Goal: Task Accomplishment & Management: Manage account settings

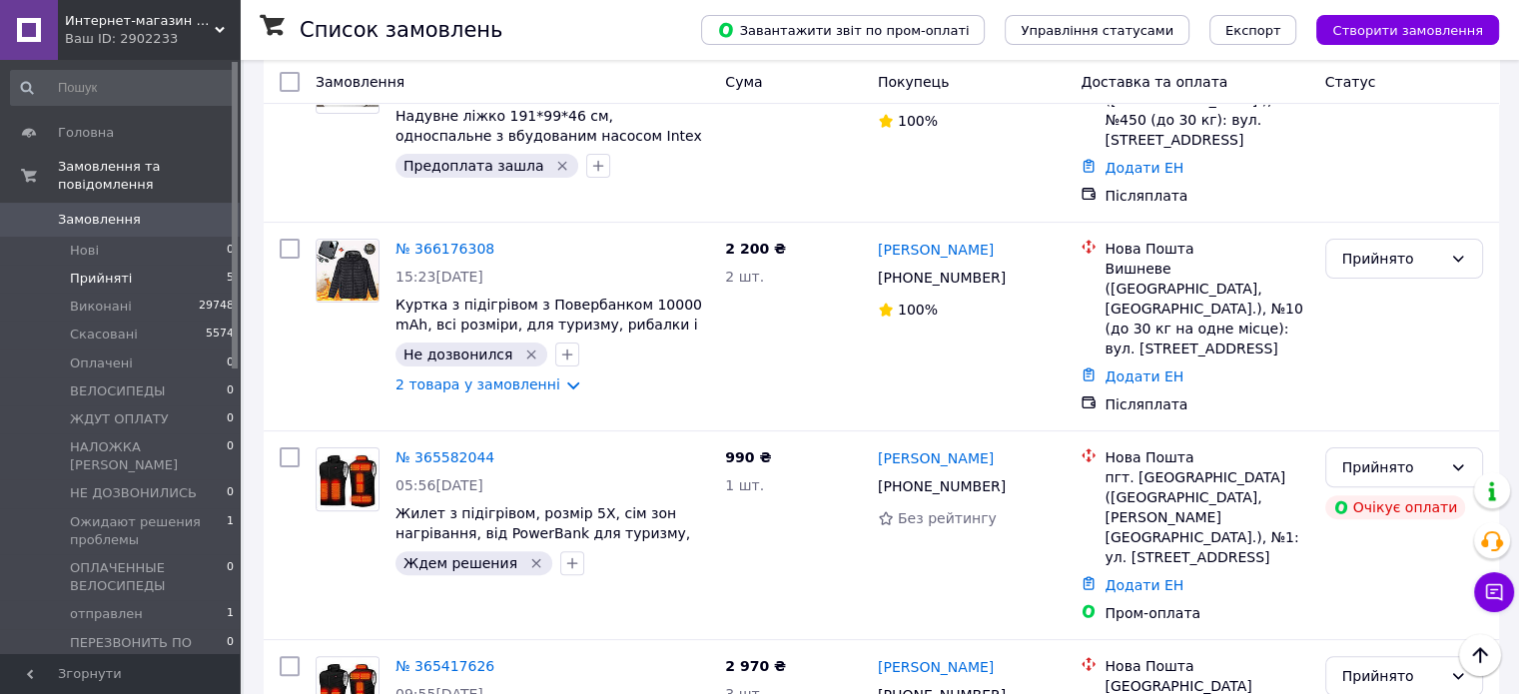
scroll to position [480, 0]
click at [82, 237] on li "Нові 0" at bounding box center [123, 251] width 246 height 28
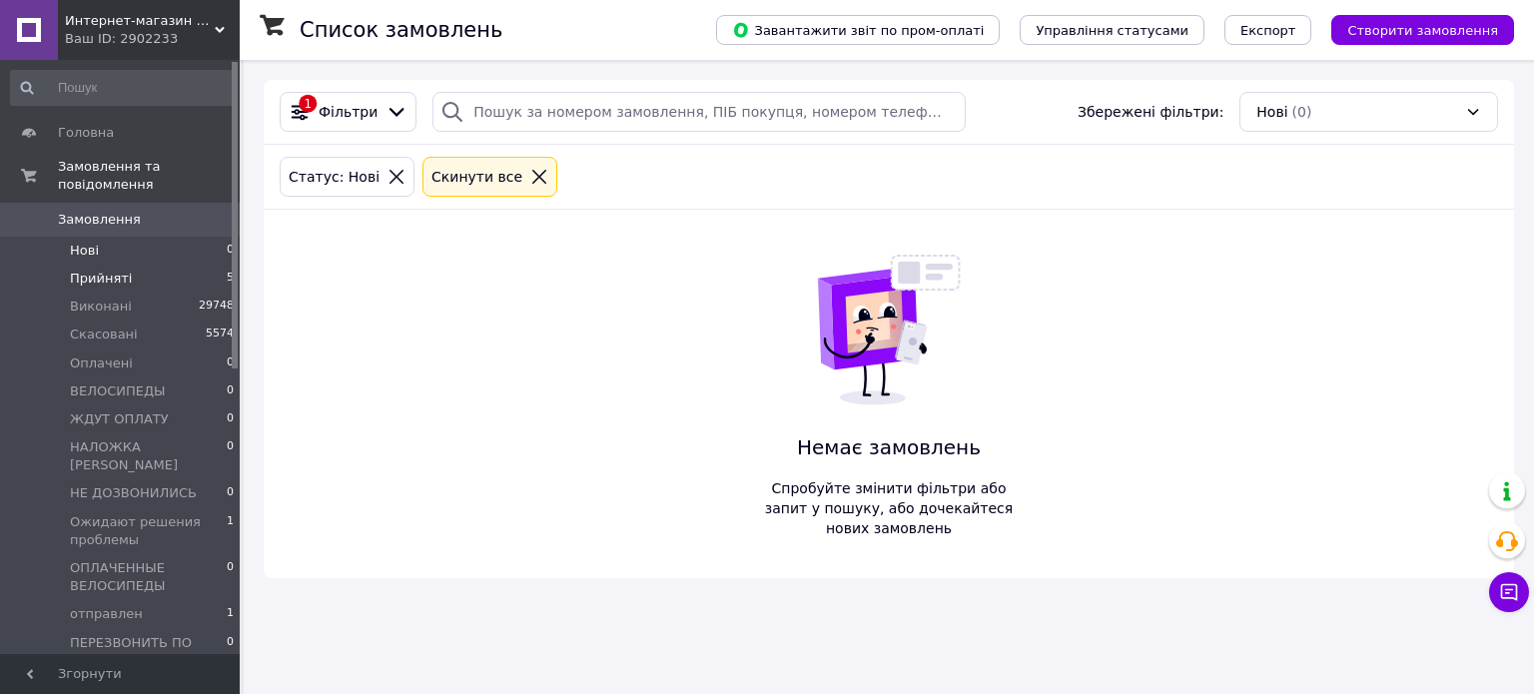
click at [95, 270] on span "Прийняті" at bounding box center [101, 279] width 62 height 18
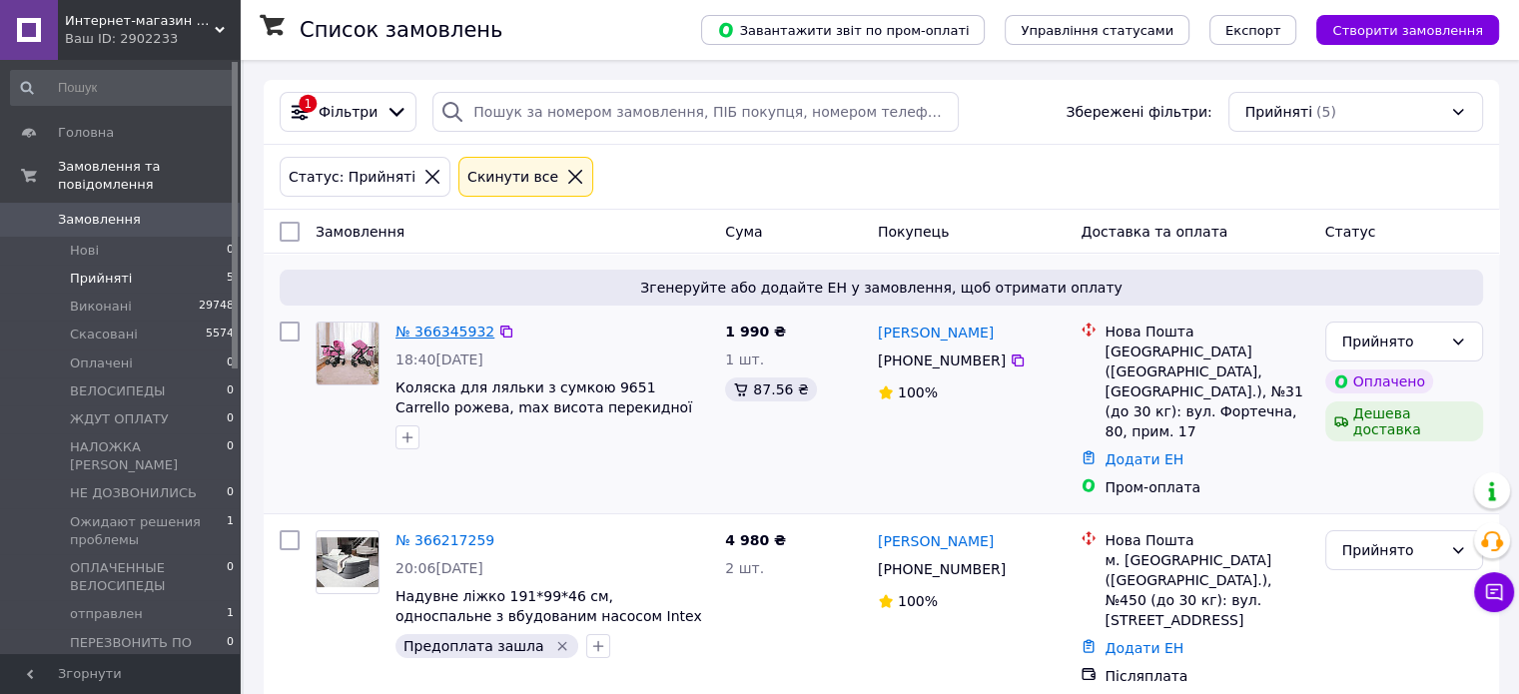
click at [434, 330] on link "№ 366345932" at bounding box center [444, 331] width 99 height 16
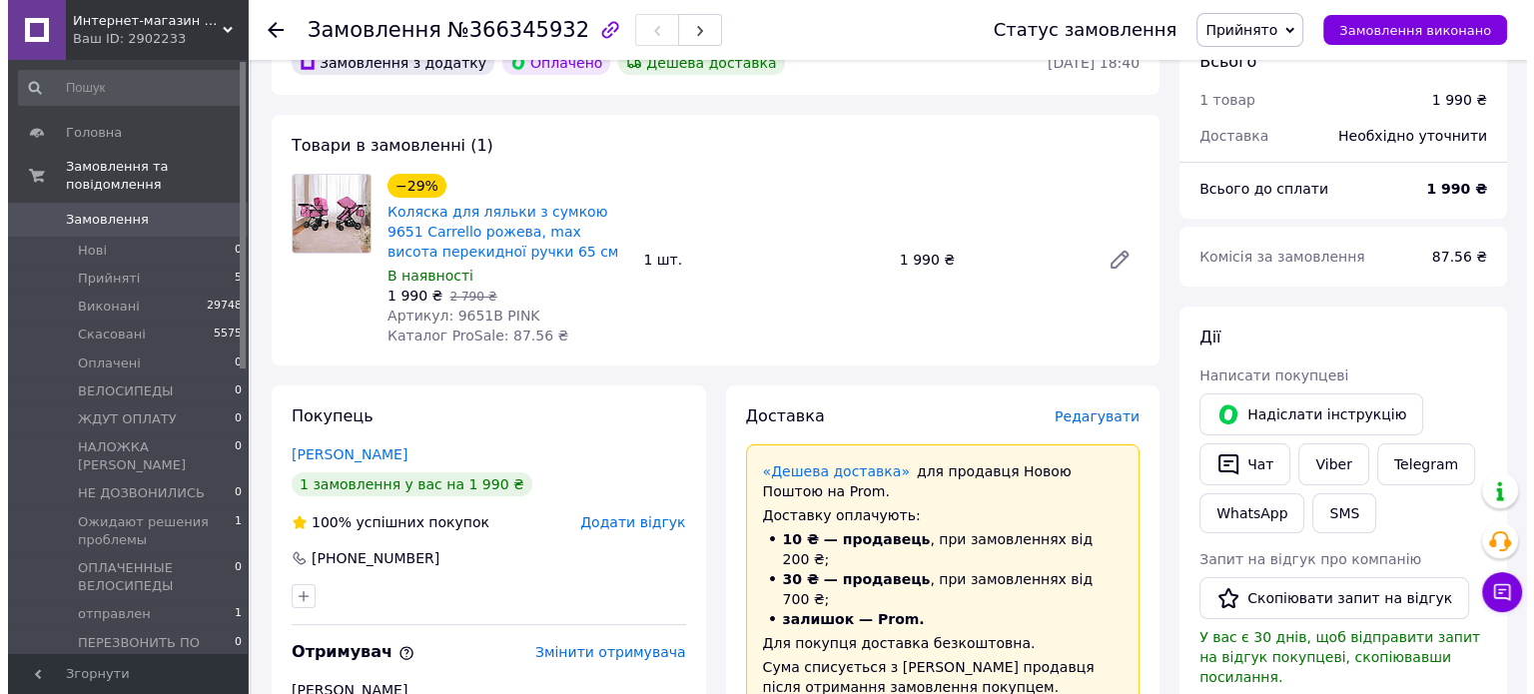
scroll to position [399, 0]
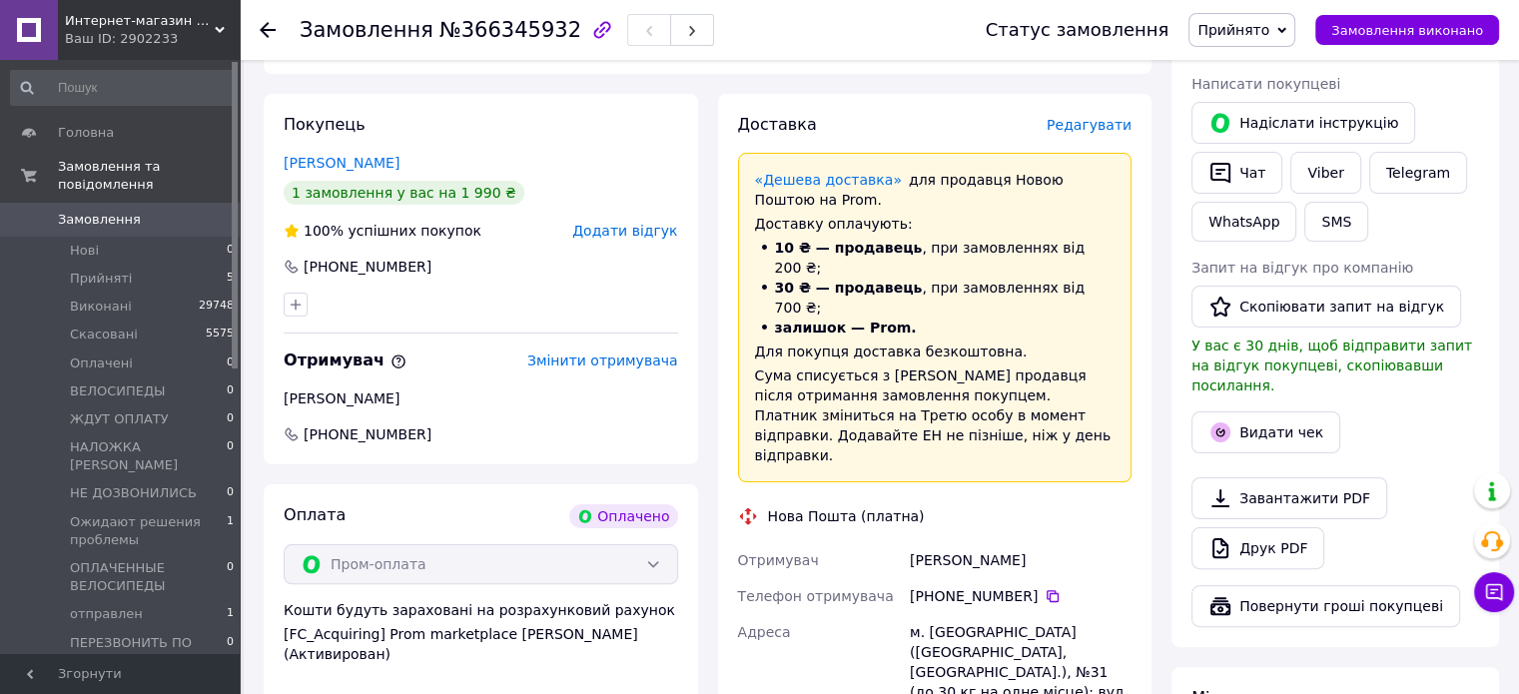
click at [1110, 123] on span "Редагувати" at bounding box center [1088, 125] width 85 height 16
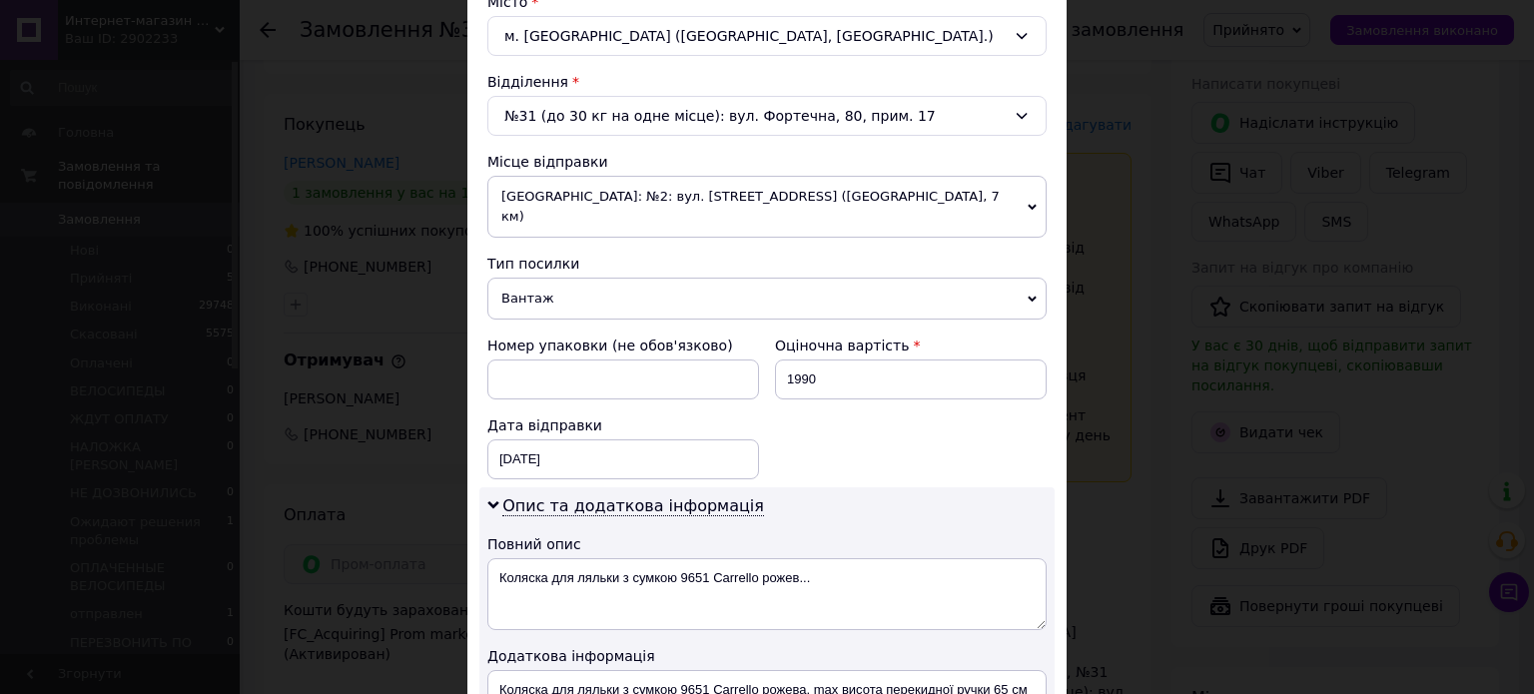
scroll to position [599, 0]
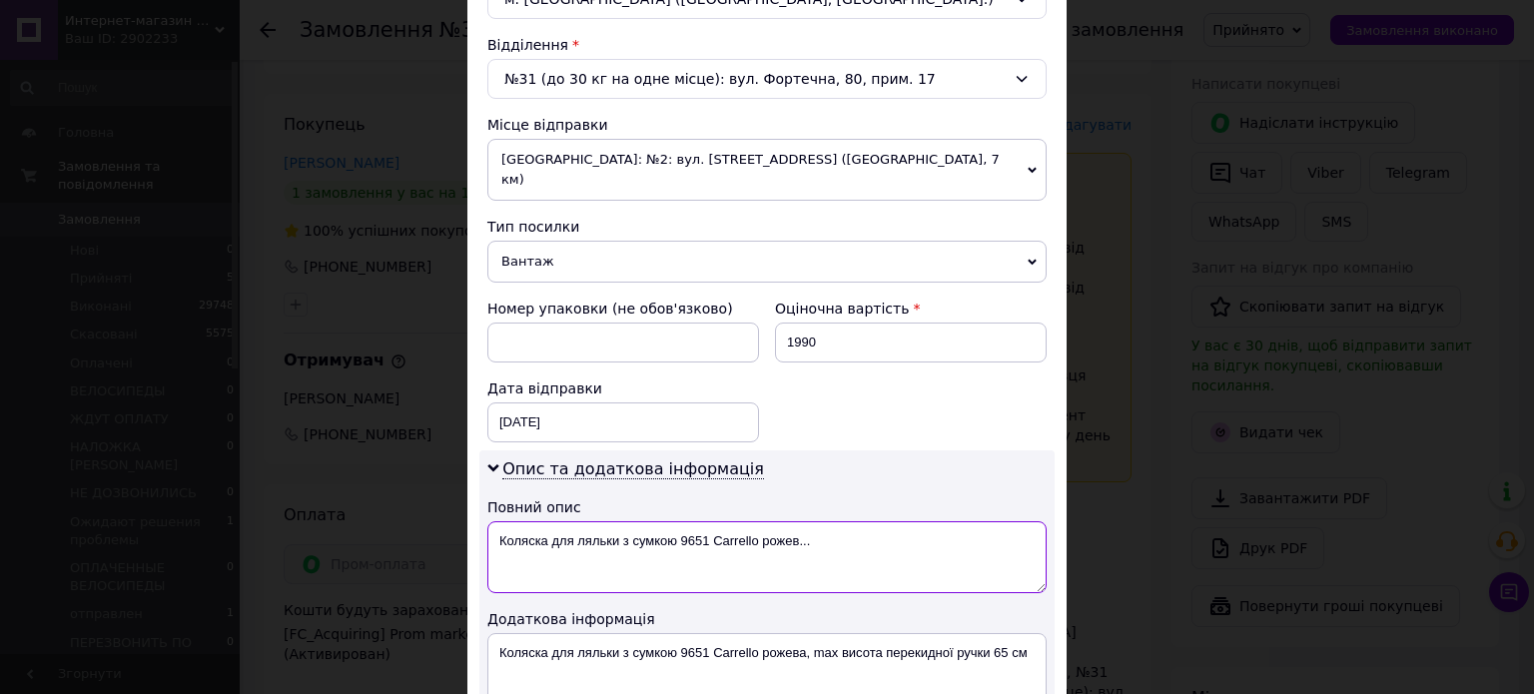
drag, startPoint x: 760, startPoint y: 515, endPoint x: 847, endPoint y: 516, distance: 86.9
click at [847, 521] on textarea "Коляска для ляльки з сумкою 9651 Carrello рожев..." at bounding box center [766, 557] width 559 height 72
click at [850, 521] on textarea "Коляска для ляльки з сумкою 9651 Carrello ПРОМ ОП" at bounding box center [766, 557] width 559 height 72
drag, startPoint x: 793, startPoint y: 514, endPoint x: 818, endPoint y: 514, distance: 25.0
click at [794, 521] on textarea "Коляска для ляльки з сумкою 9651 Carrello ПРОМ ОП" at bounding box center [766, 557] width 559 height 72
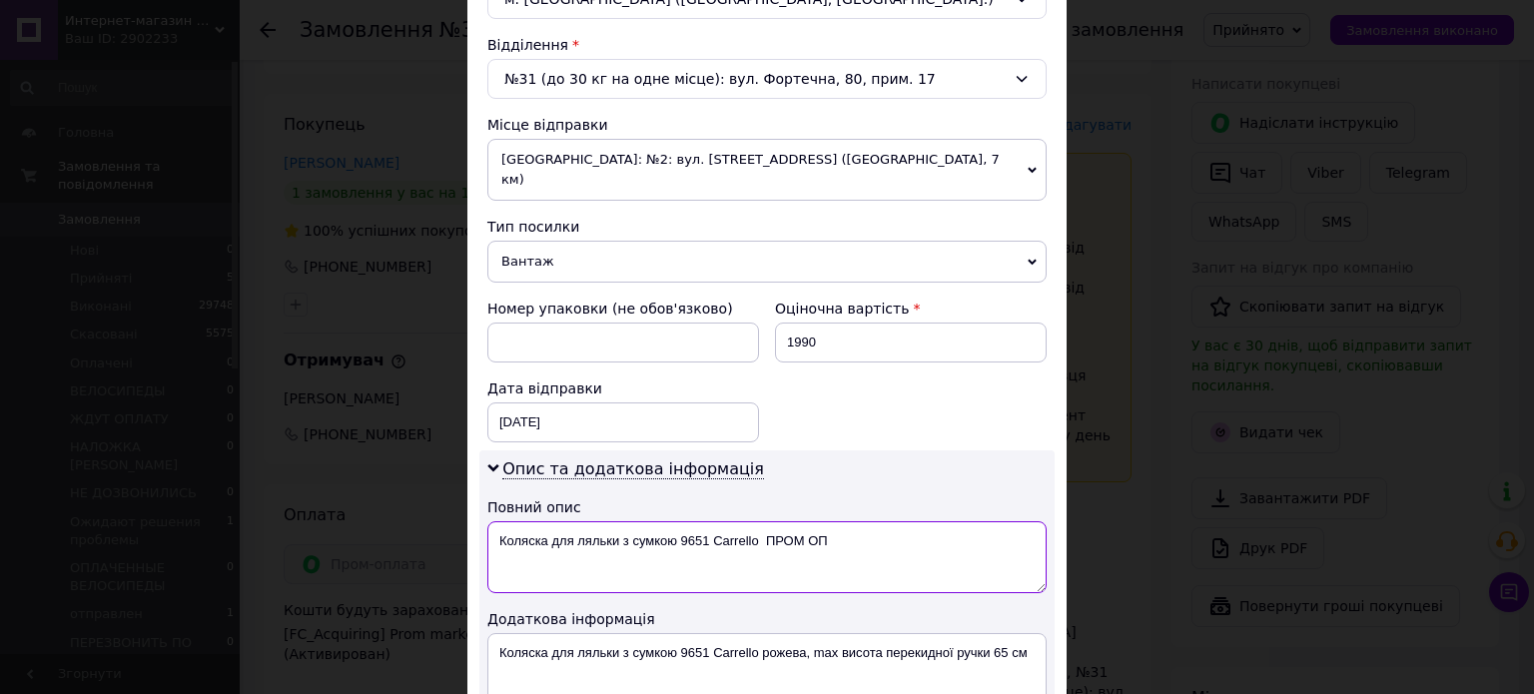
click at [831, 521] on textarea "Коляска для ляльки з сумкою 9651 Carrello ПРОМ ОП" at bounding box center [766, 557] width 559 height 72
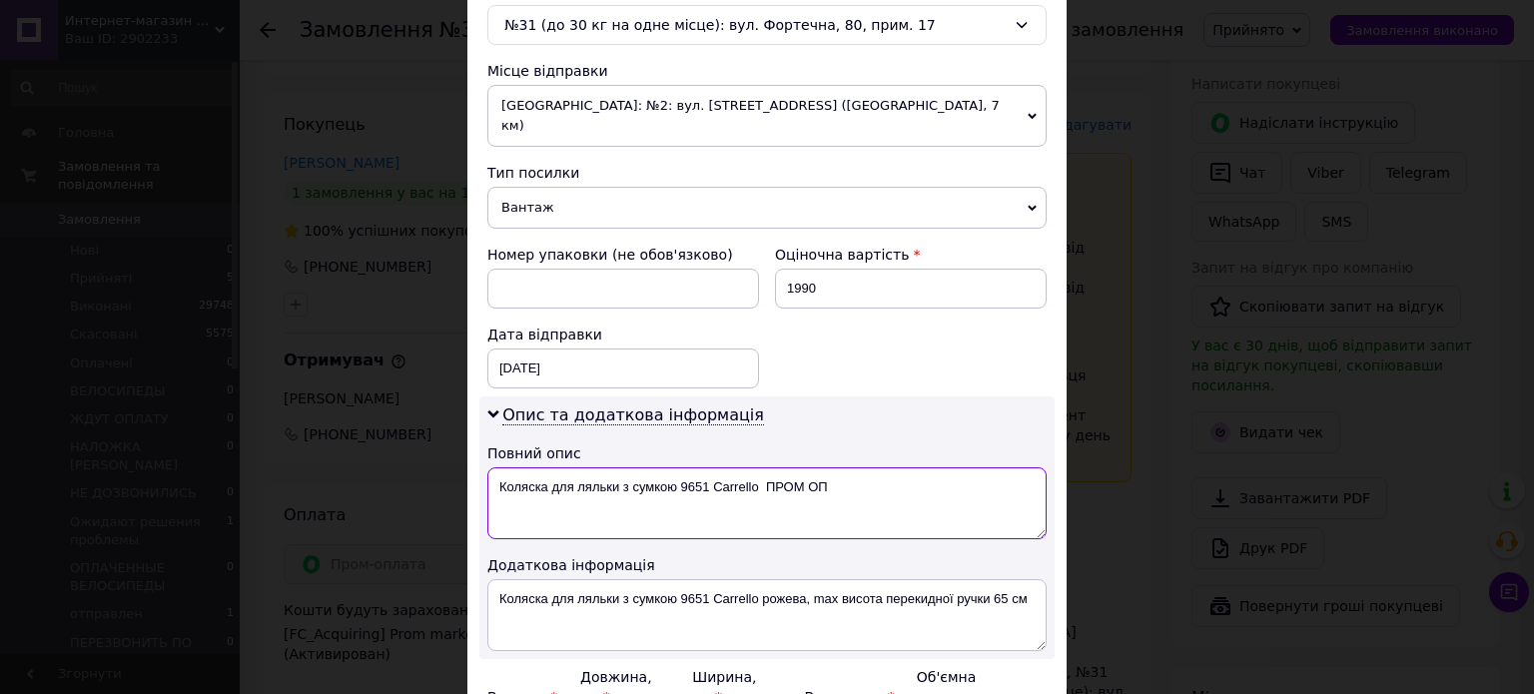
scroll to position [699, 0]
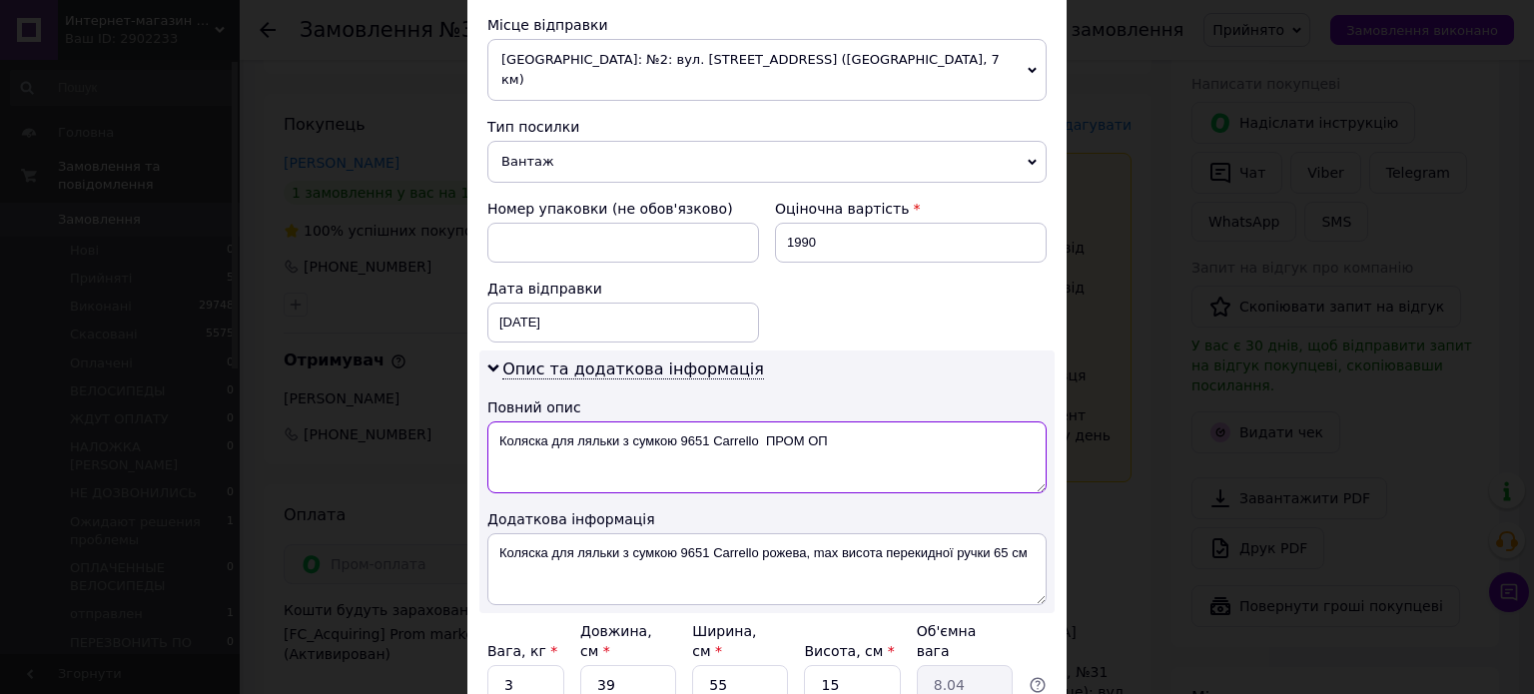
drag, startPoint x: 764, startPoint y: 411, endPoint x: 843, endPoint y: 416, distance: 79.0
click at [843, 421] on textarea "Коляска для ляльки з сумкою 9651 Carrello ПРОМ ОП" at bounding box center [766, 457] width 559 height 72
type textarea "Коляска для ляльки з сумкою 9651 Carrello"
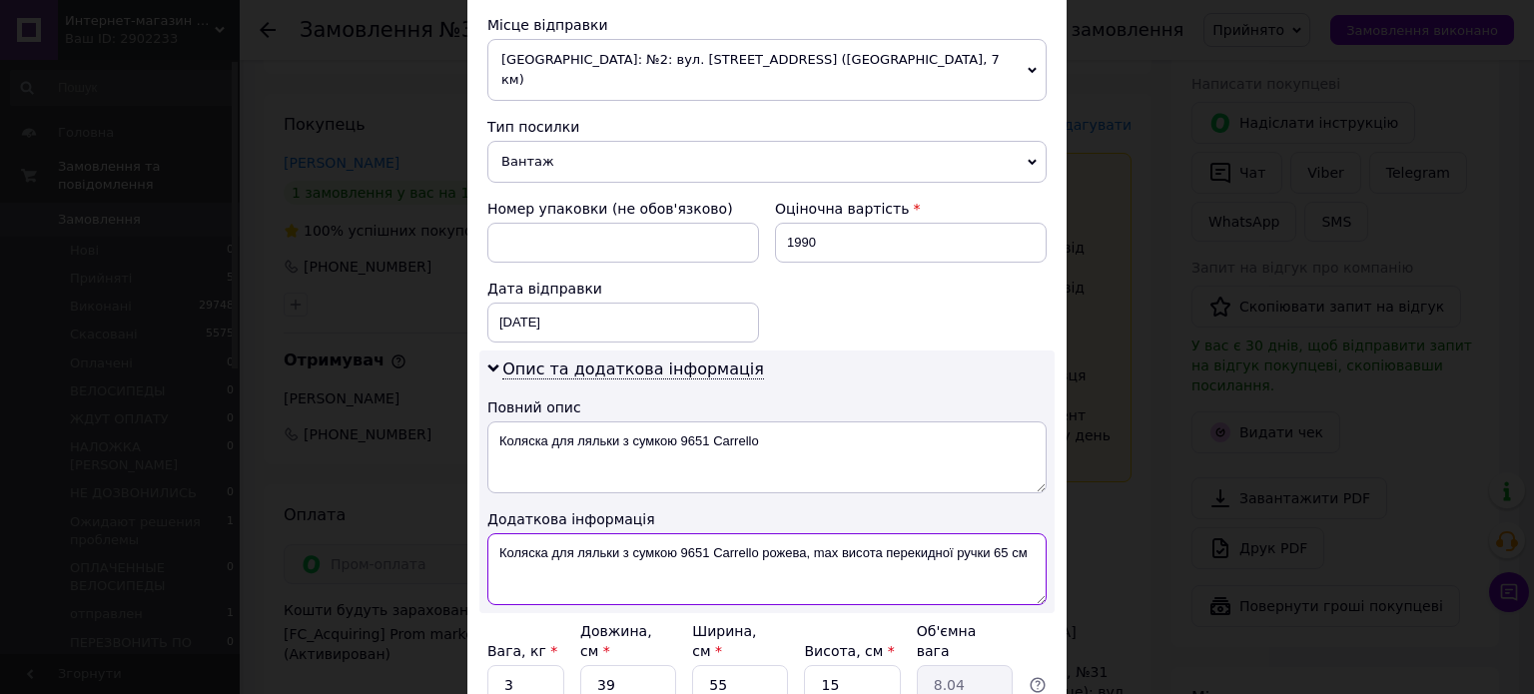
drag, startPoint x: 804, startPoint y: 530, endPoint x: 1041, endPoint y: 562, distance: 239.8
click at [1041, 562] on textarea "Коляска для ляльки з сумкою 9651 Carrello рожева, max висота перекидної ручки 6…" at bounding box center [766, 569] width 559 height 72
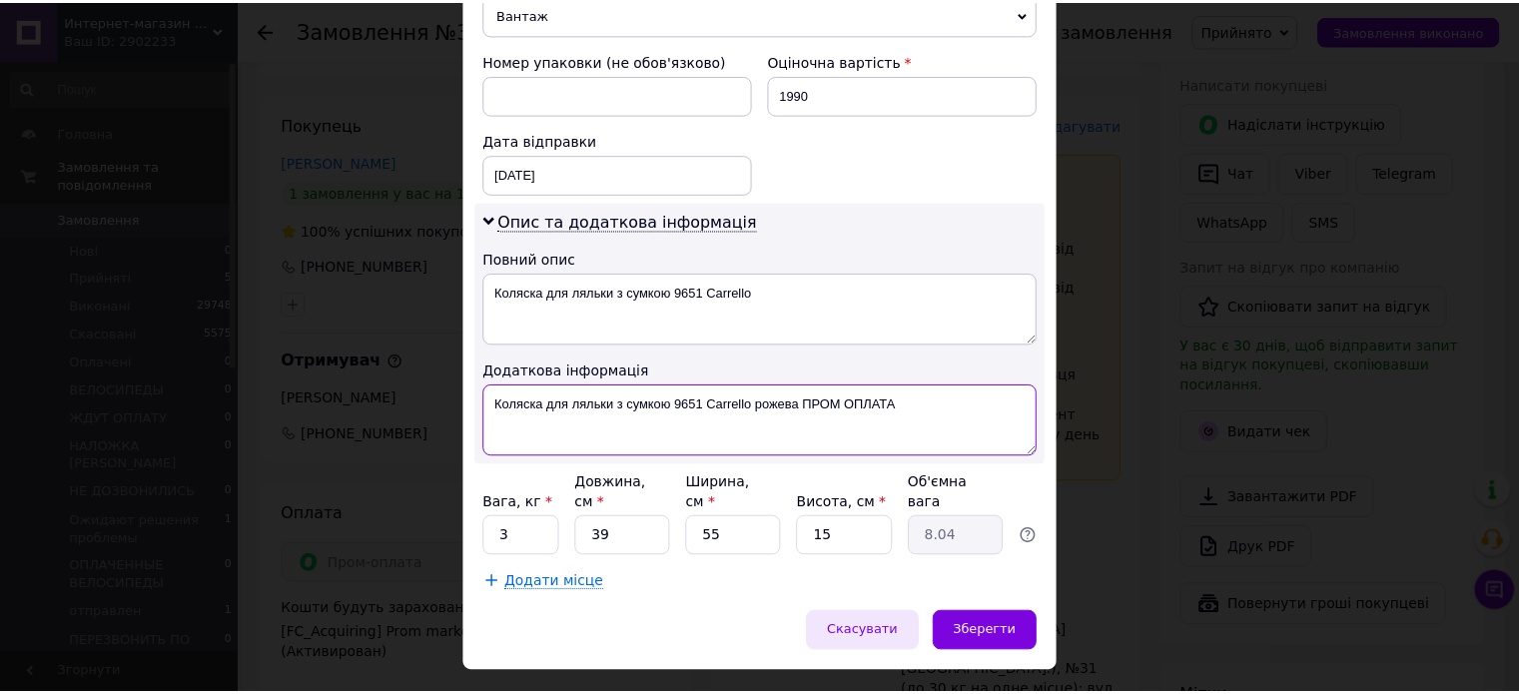
scroll to position [849, 0]
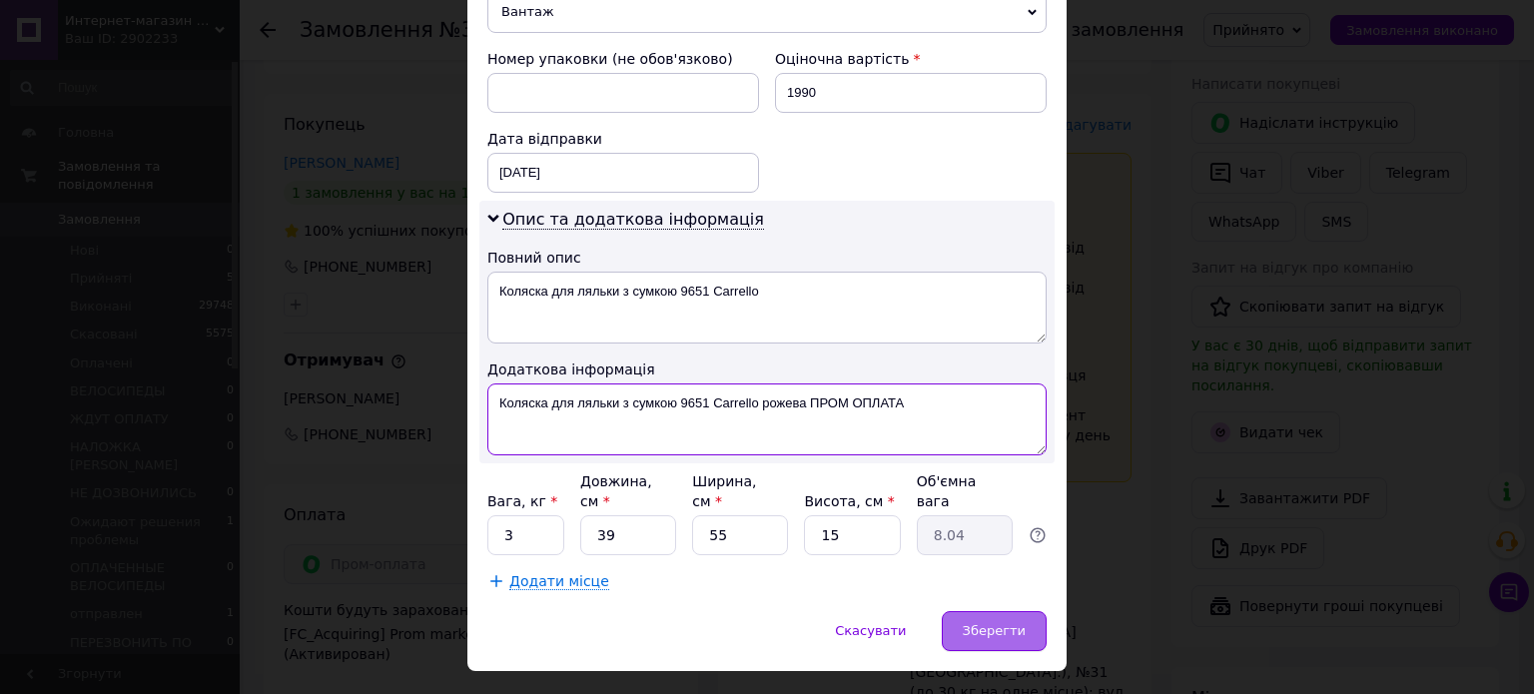
type textarea "Коляска для ляльки з сумкою 9651 Carrello рожева ПРОМ ОПЛАТА"
click at [994, 611] on div "Зберегти" at bounding box center [993, 631] width 105 height 40
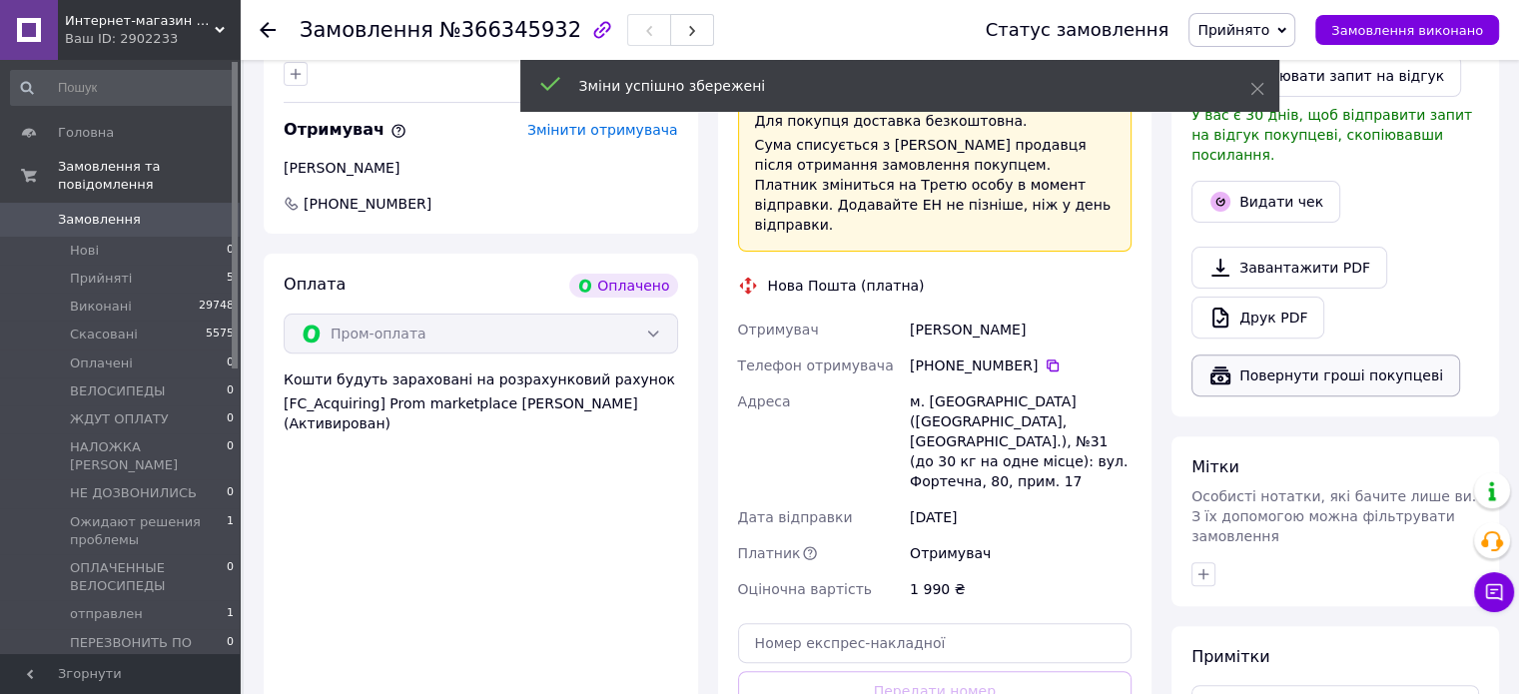
scroll to position [699, 0]
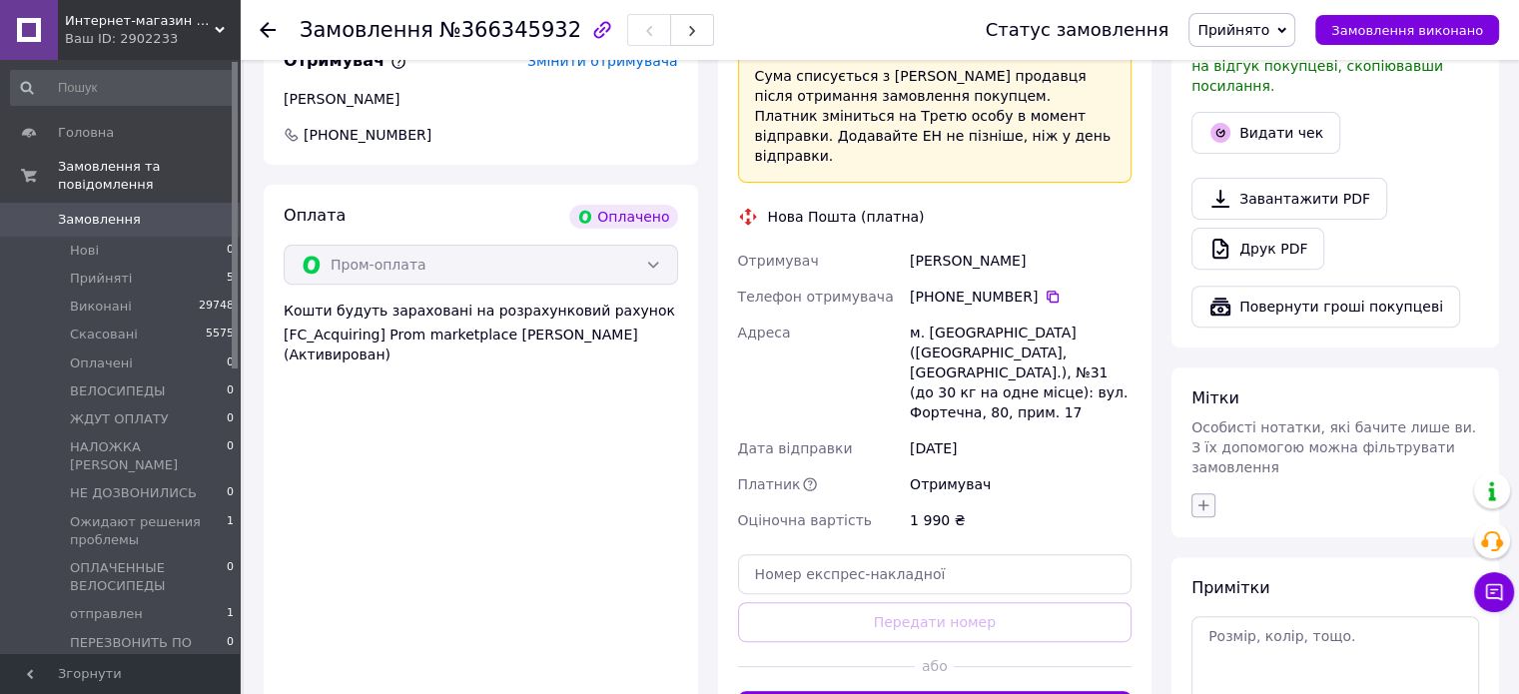
click at [1198, 497] on icon "button" at bounding box center [1203, 505] width 16 height 16
type input "ОП"
click at [1258, 651] on label "Оплачен" at bounding box center [1253, 658] width 59 height 15
checkbox input "true"
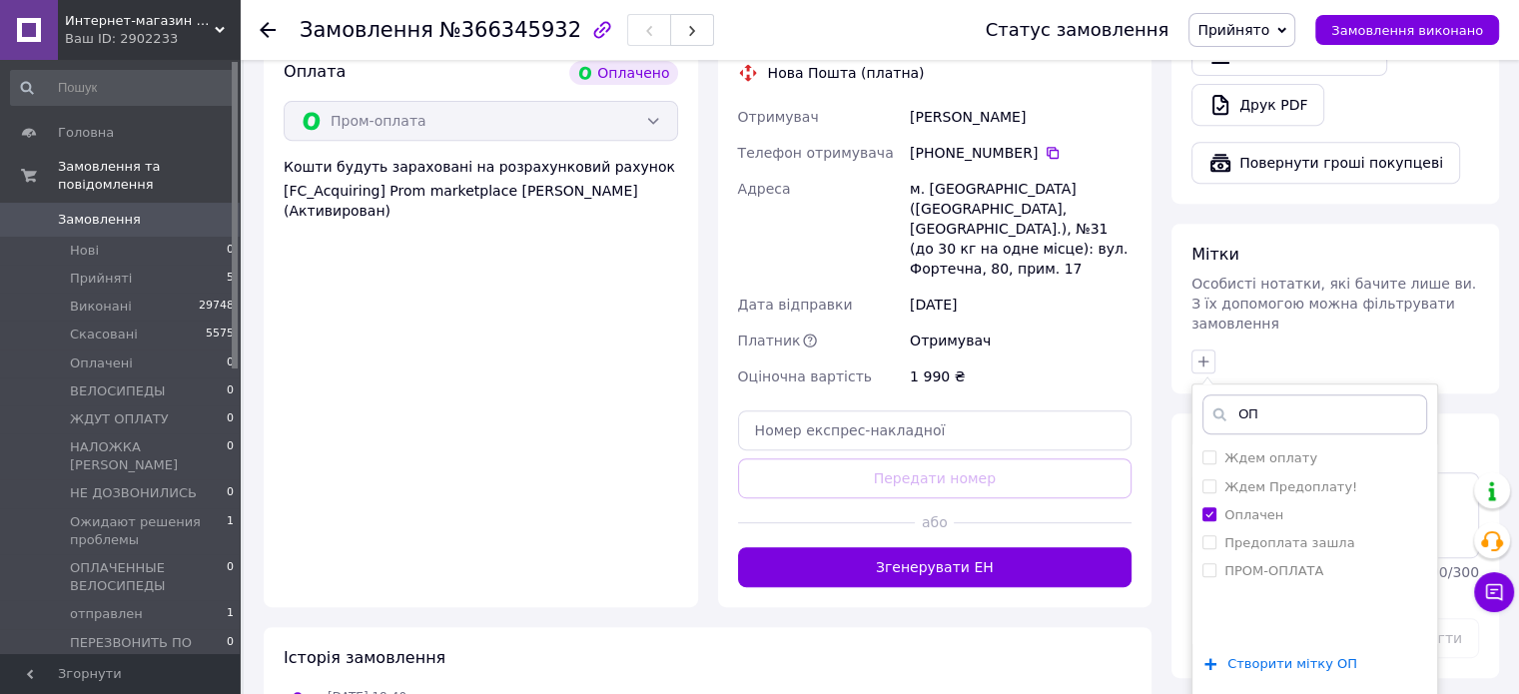
scroll to position [1146, 0]
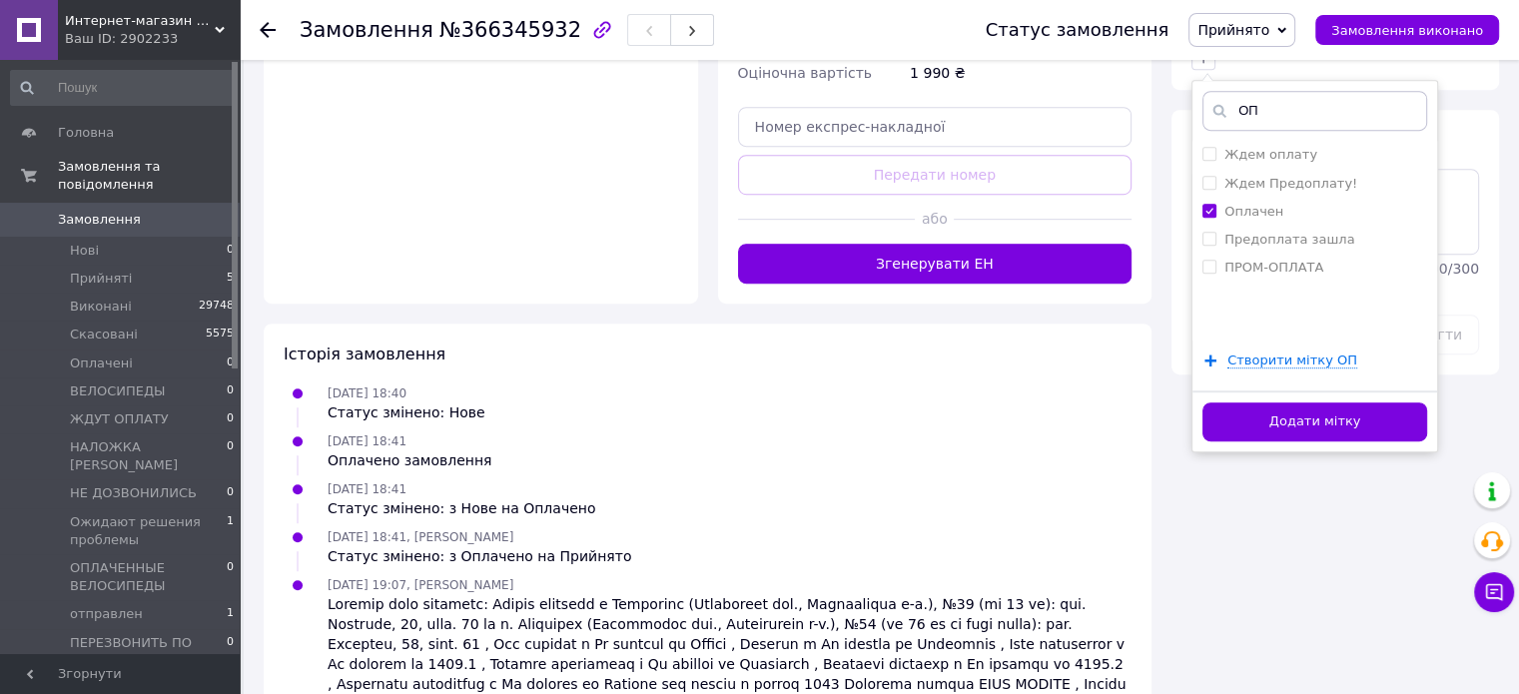
drag, startPoint x: 1266, startPoint y: 381, endPoint x: 1004, endPoint y: 462, distance: 273.8
click at [1266, 402] on button "Додати мітку" at bounding box center [1314, 421] width 225 height 39
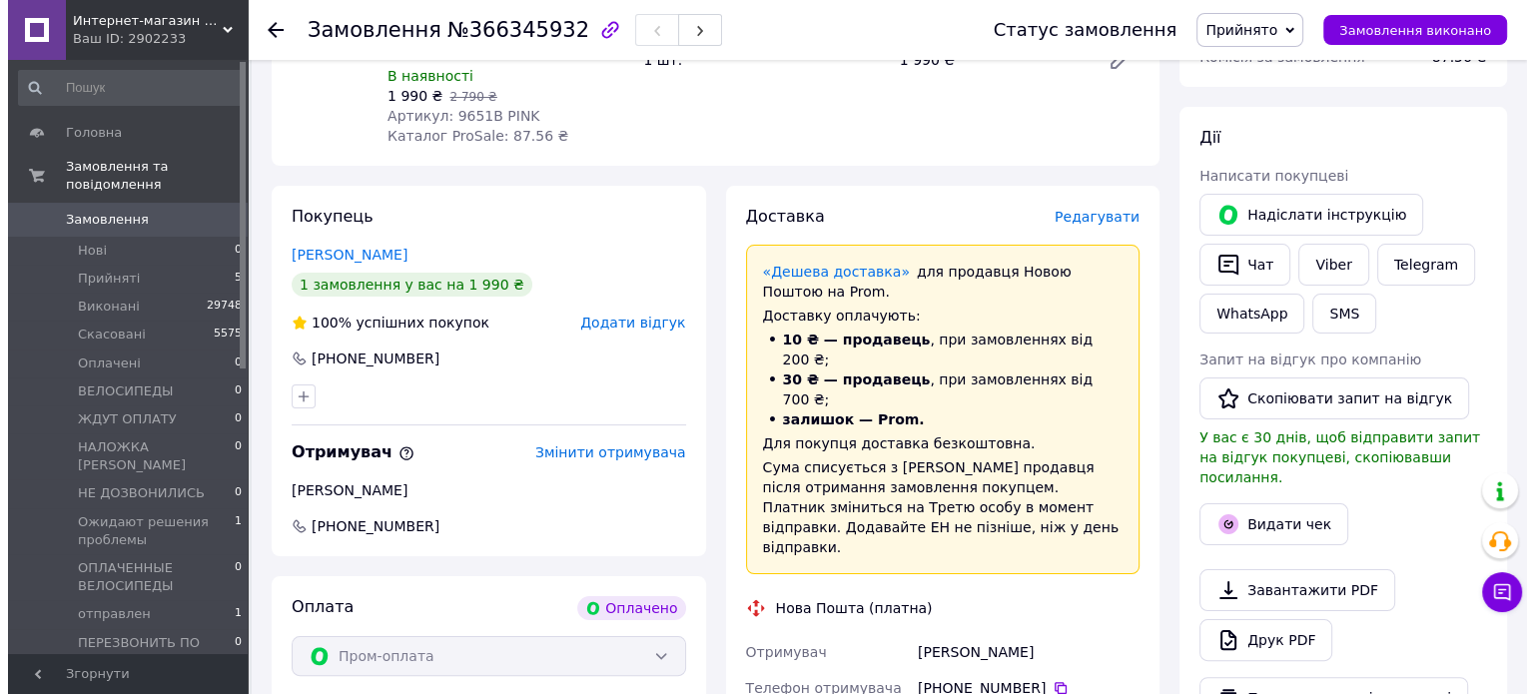
scroll to position [248, 0]
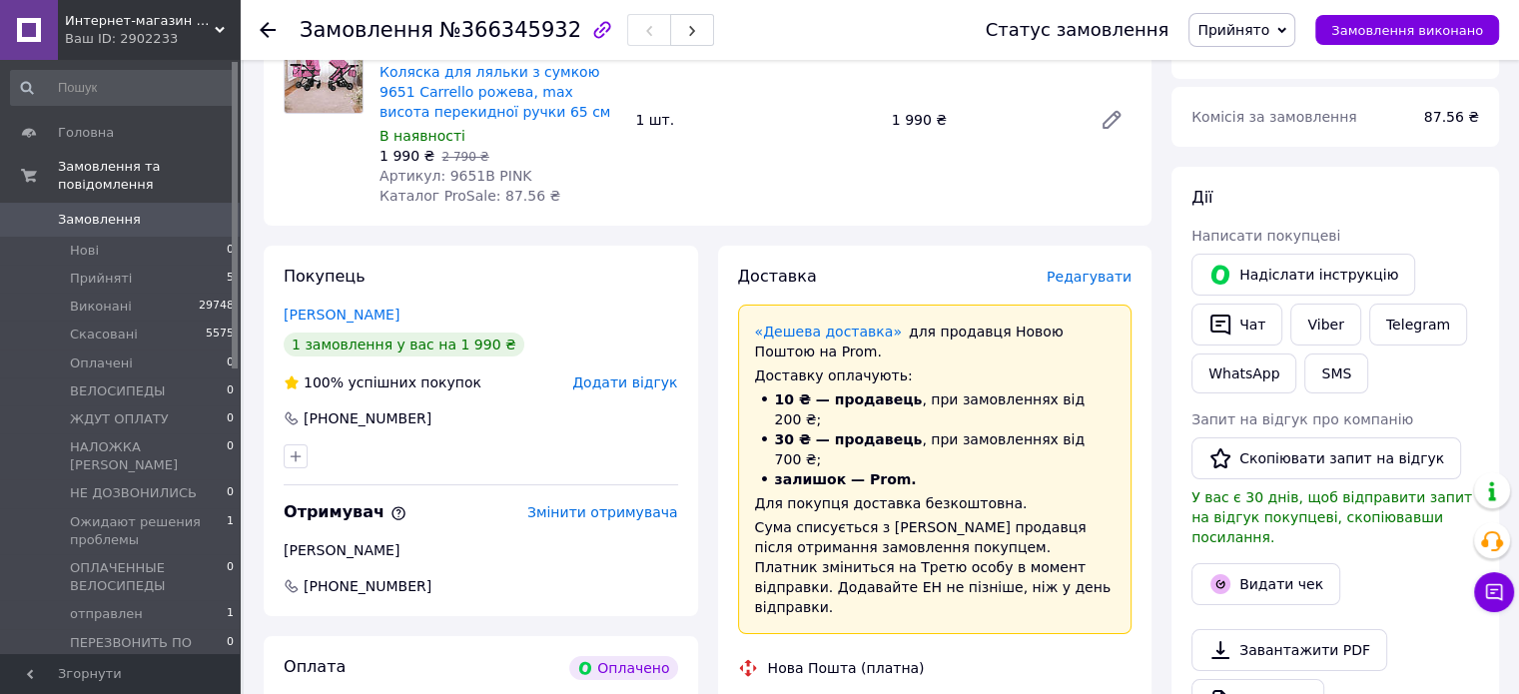
click at [1085, 273] on span "Редагувати" at bounding box center [1088, 277] width 85 height 16
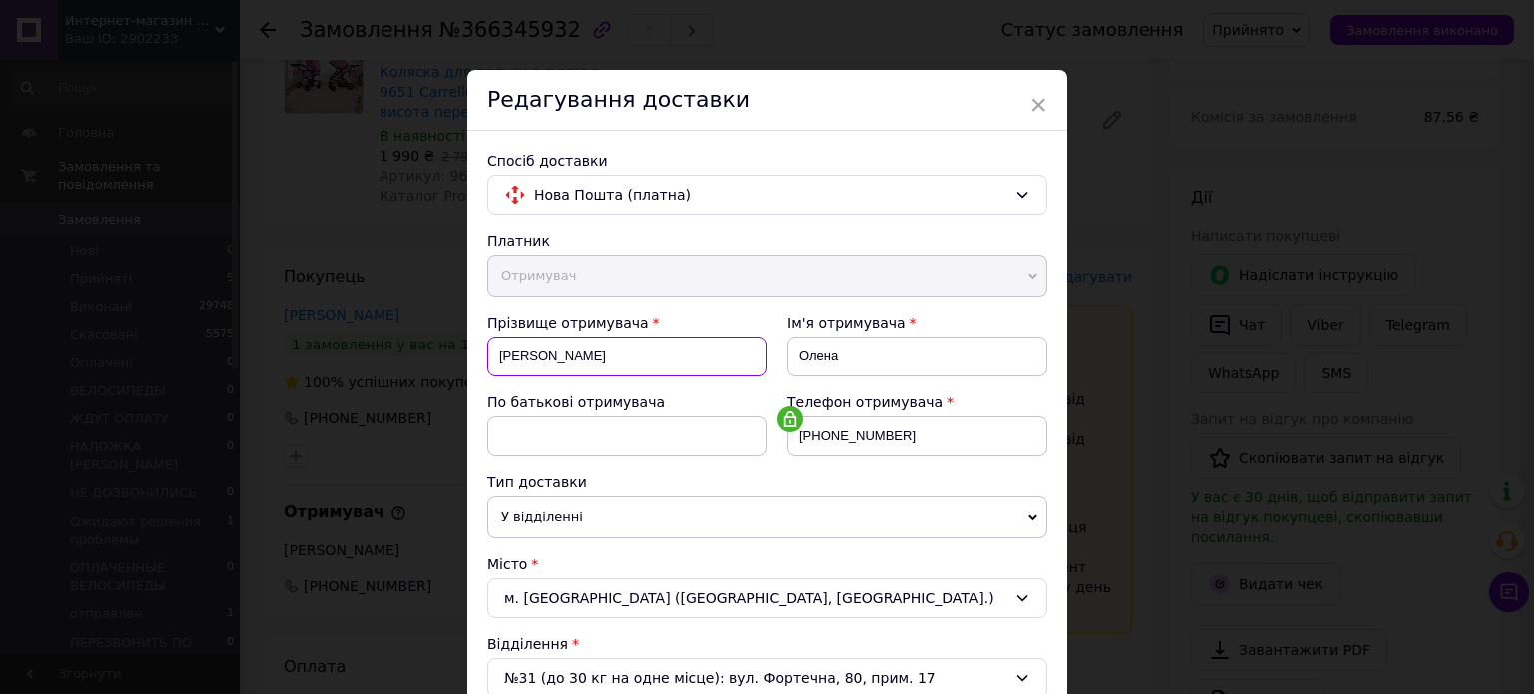
drag, startPoint x: 505, startPoint y: 351, endPoint x: 486, endPoint y: 353, distance: 19.1
click at [487, 353] on input "[PERSON_NAME]" at bounding box center [627, 356] width 280 height 40
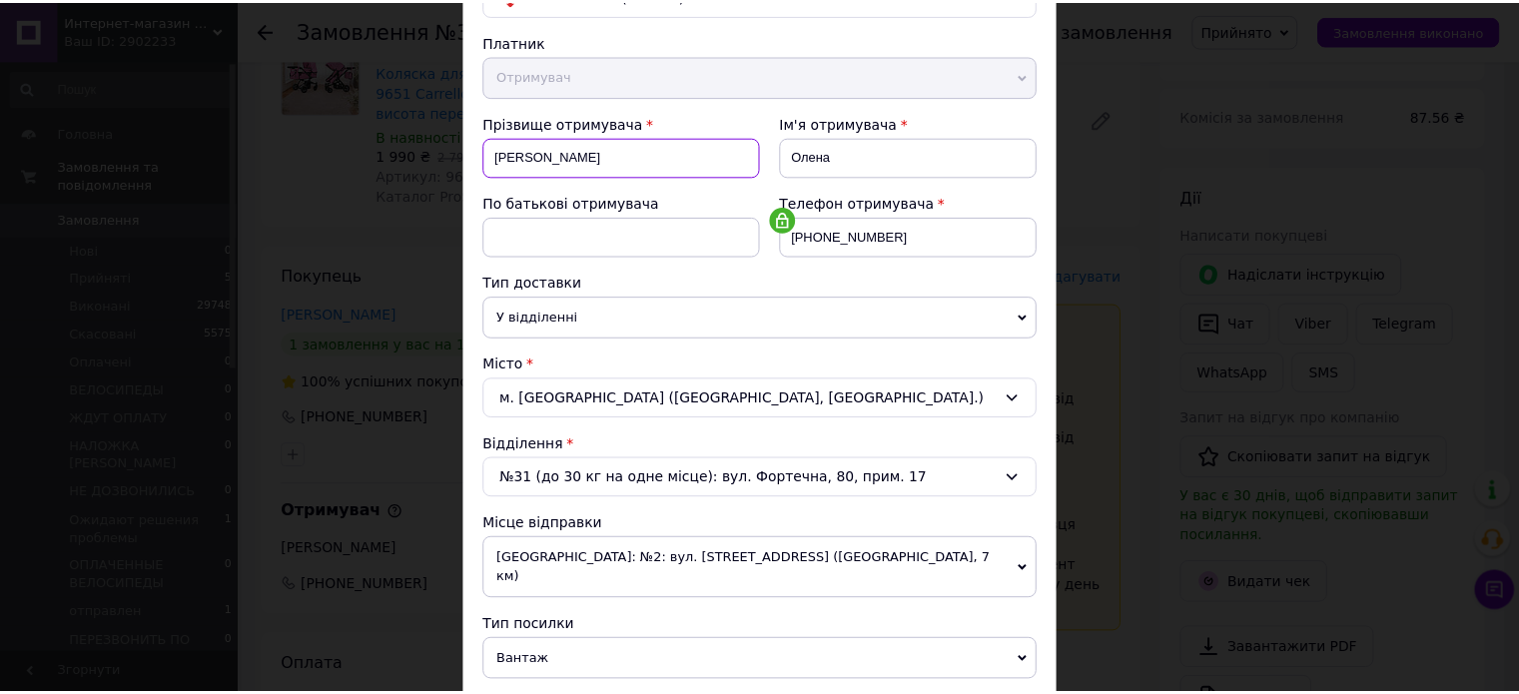
scroll to position [849, 0]
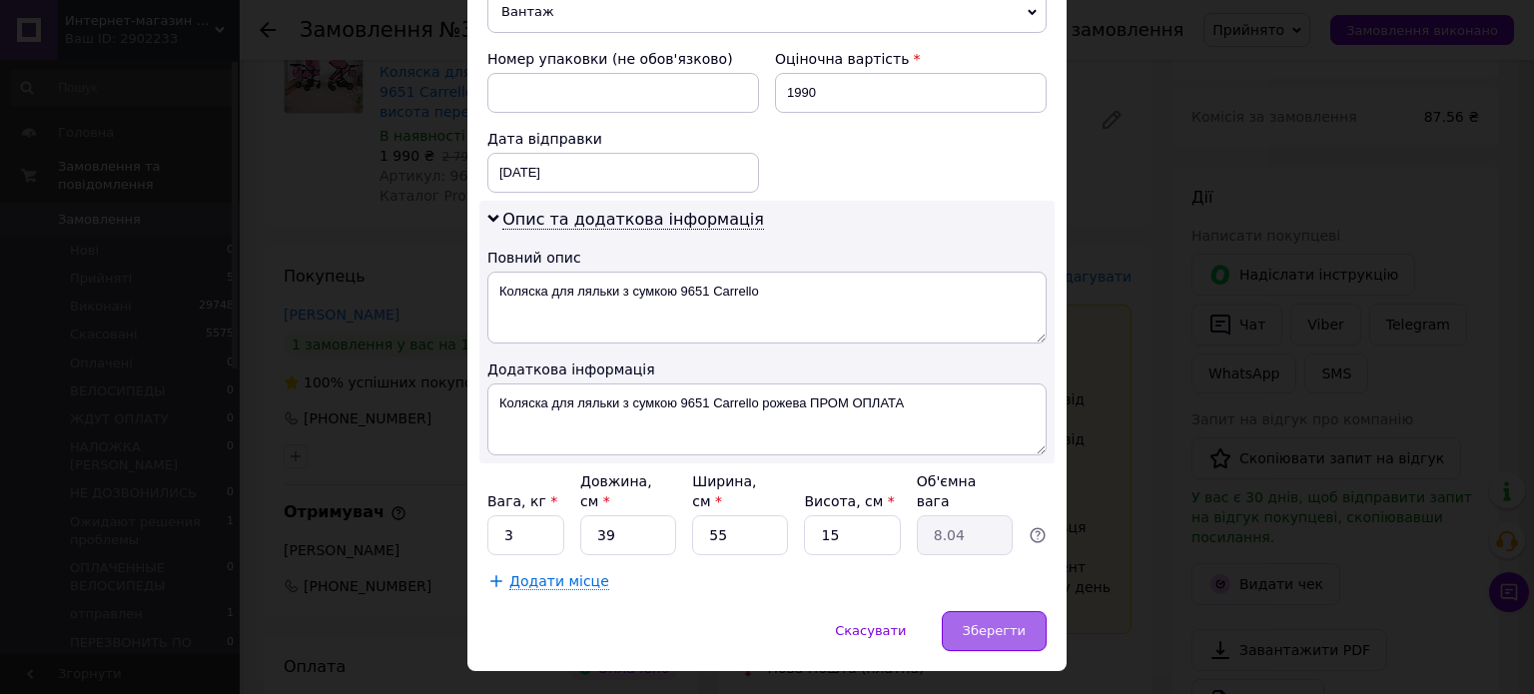
type input "[PERSON_NAME]"
click at [990, 623] on span "Зберегти" at bounding box center [993, 630] width 63 height 15
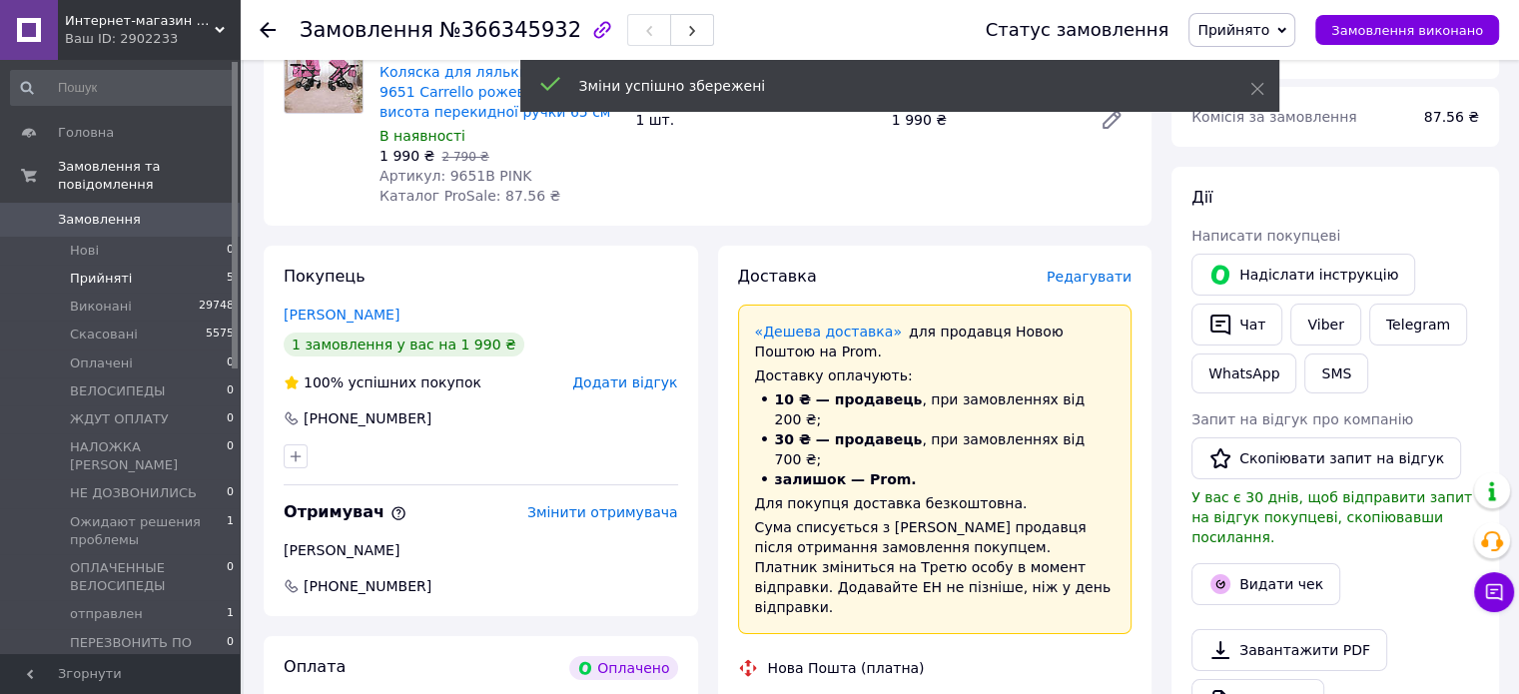
click at [92, 270] on span "Прийняті" at bounding box center [101, 279] width 62 height 18
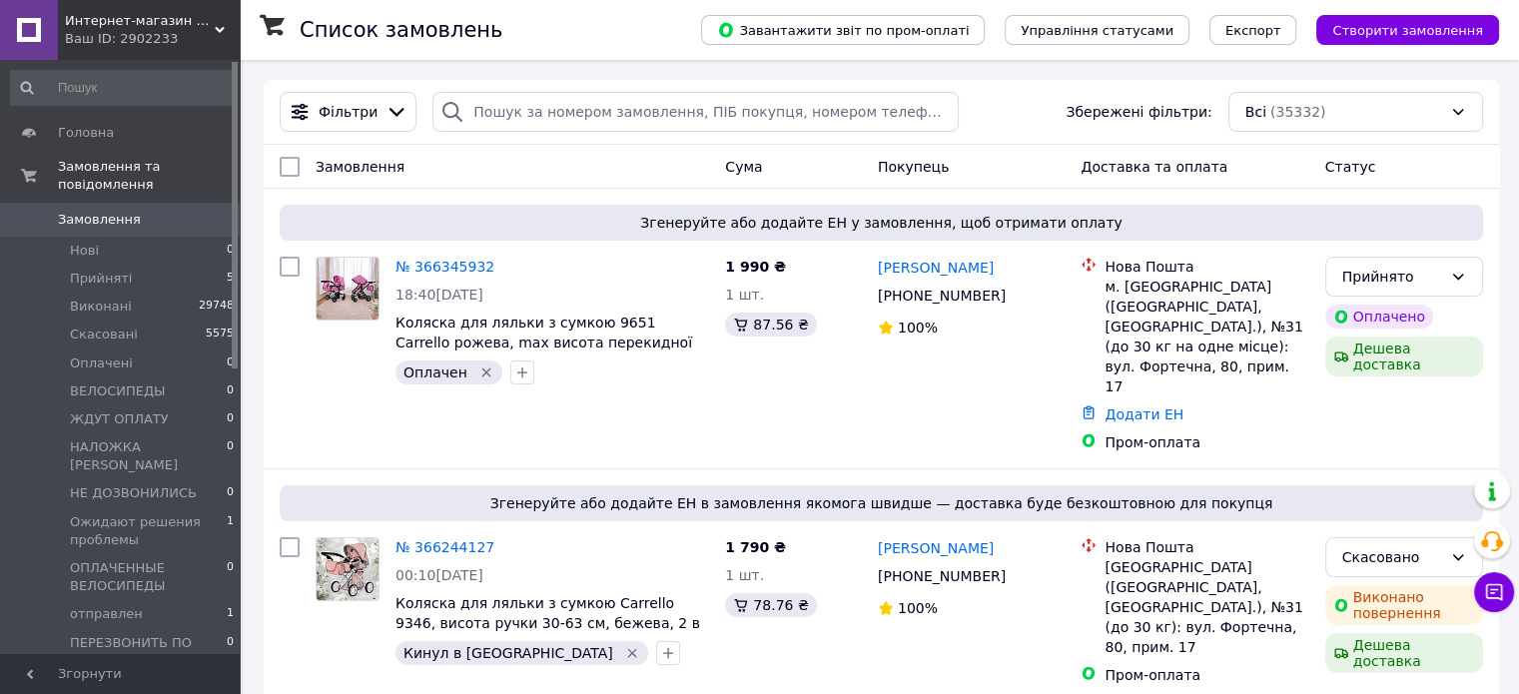
click at [150, 680] on span "ПРОМ-ОПЛАТА" at bounding box center [119, 689] width 99 height 18
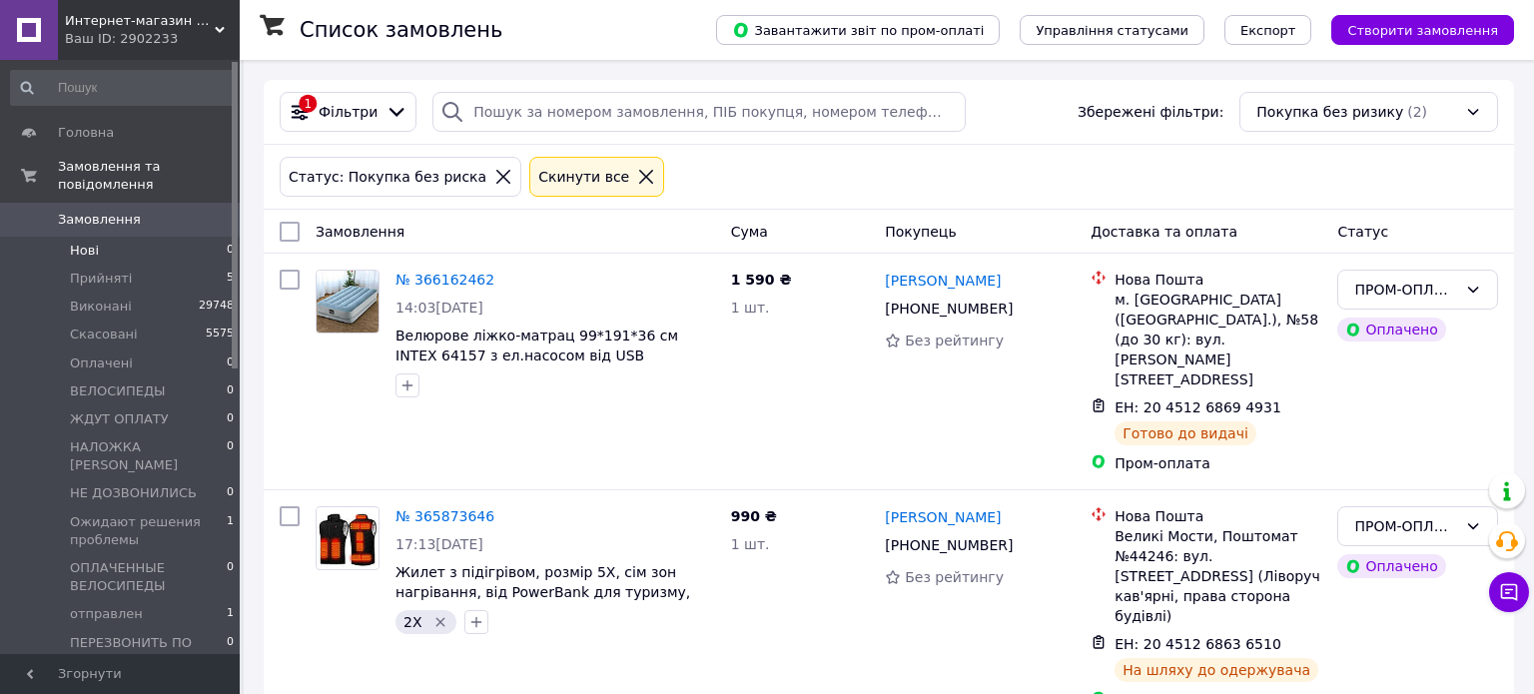
click at [99, 237] on li "Нові 0" at bounding box center [123, 251] width 246 height 28
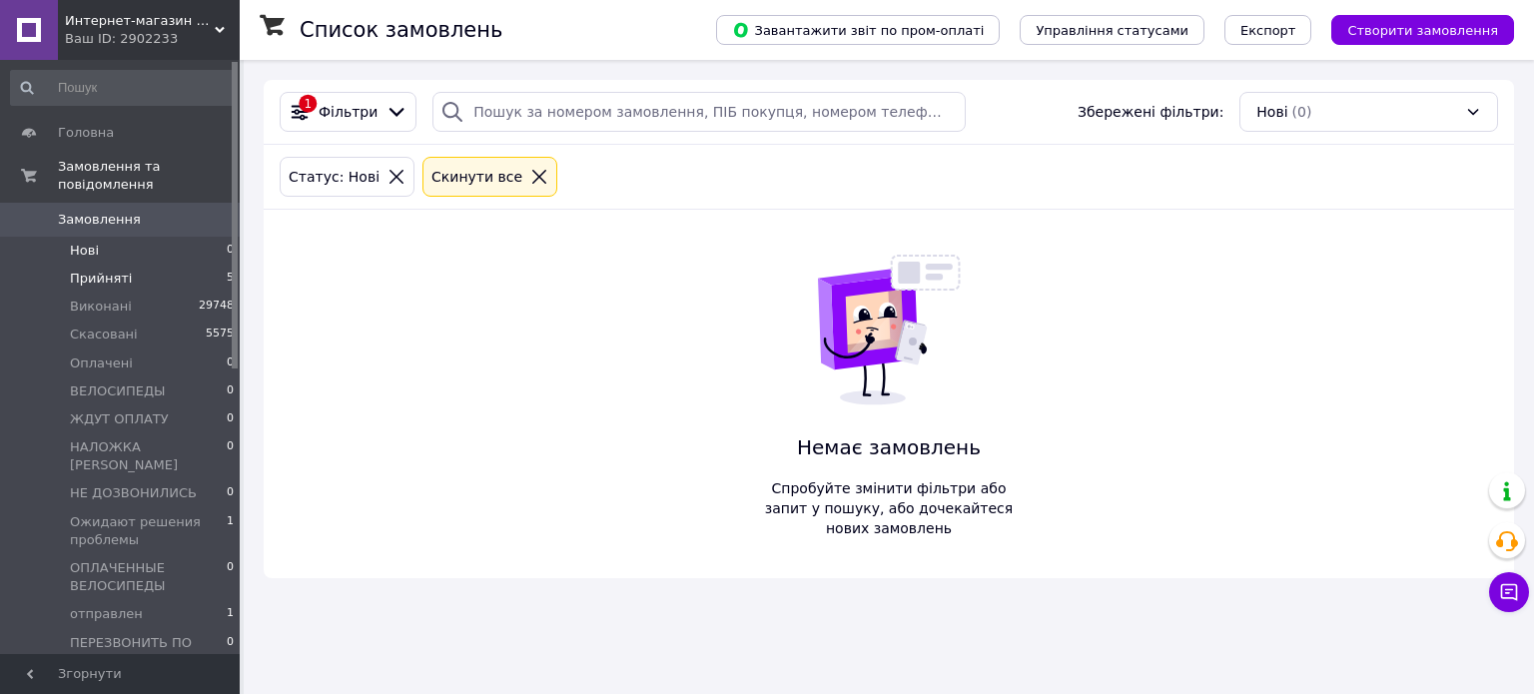
click at [102, 270] on span "Прийняті" at bounding box center [101, 279] width 62 height 18
